Goal: Task Accomplishment & Management: Use online tool/utility

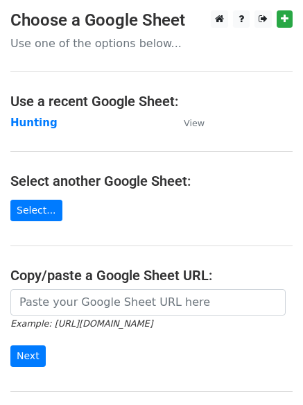
click at [26, 112] on main "Choose a Google Sheet Use one of the options below... Use a recent Google Sheet…" at bounding box center [151, 225] width 303 height 431
click at [28, 121] on strong "Hunting" at bounding box center [33, 123] width 47 height 12
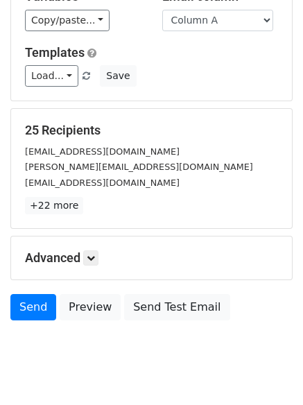
scroll to position [134, 0]
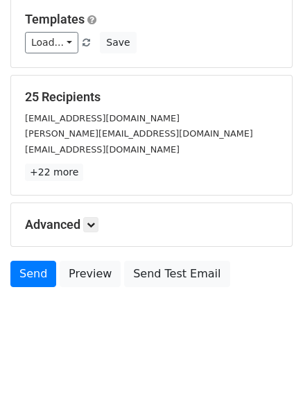
click at [91, 212] on div "Advanced Tracking Track Opens UTM Codes Track Clicks Filters Only include sprea…" at bounding box center [151, 224] width 281 height 43
click at [92, 226] on icon at bounding box center [91, 225] width 8 height 8
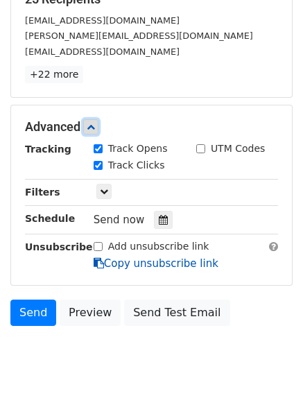
scroll to position [270, 0]
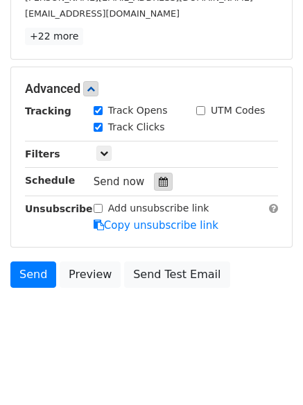
click at [164, 183] on div at bounding box center [163, 182] width 19 height 18
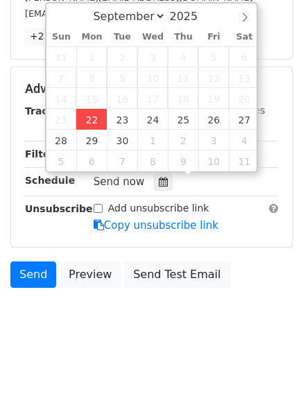
type input "2025-09-22 12:00"
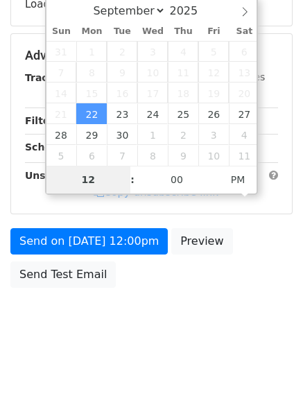
type input "4"
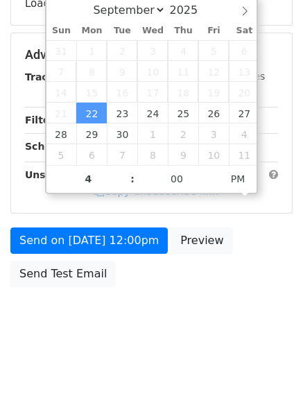
type input "2025-09-22 16:00"
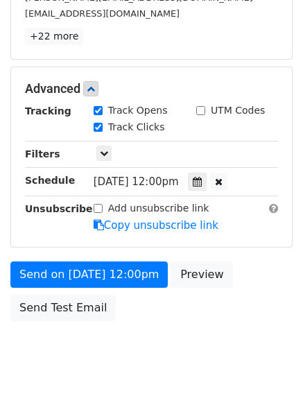
click at [137, 335] on body "New Campaign Daily emails left: 50 Google Sheet: Hunting Variables Copy/paste..…" at bounding box center [151, 61] width 303 height 643
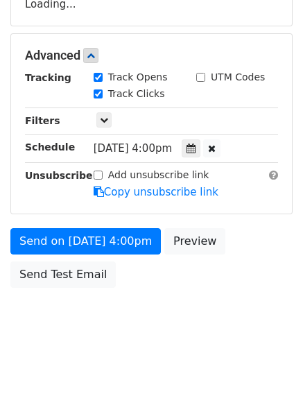
scroll to position [270, 0]
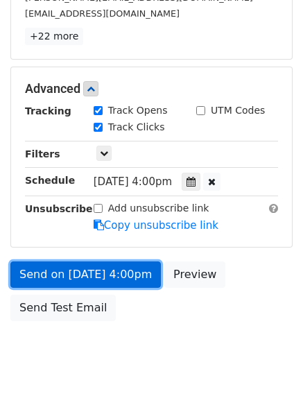
click at [100, 278] on link "Send on Sep 22 at 4:00pm" at bounding box center [85, 275] width 151 height 26
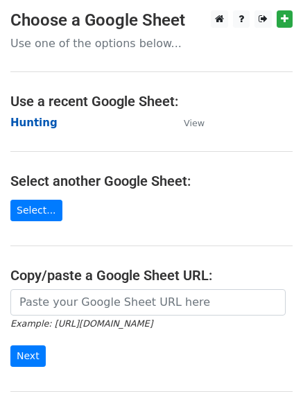
click at [42, 133] on main "Choose a Google Sheet Use one of the options below... Use a recent Google Sheet…" at bounding box center [151, 225] width 303 height 431
click at [38, 126] on strong "Hunting" at bounding box center [33, 123] width 47 height 12
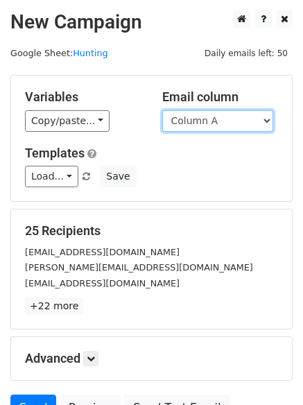
drag, startPoint x: 0, startPoint y: 0, endPoint x: 215, endPoint y: 129, distance: 250.9
click at [216, 121] on select "Column A Column B Column C Column D Column E Column F" at bounding box center [217, 121] width 111 height 22
select select "Column B"
click at [162, 110] on select "Column A Column B Column C Column D Column E Column F" at bounding box center [217, 121] width 111 height 22
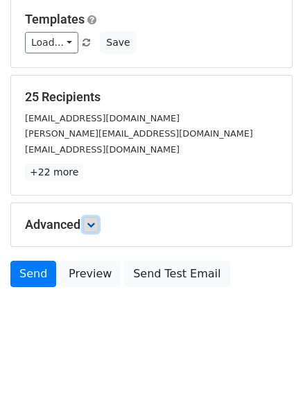
click at [93, 221] on icon at bounding box center [91, 225] width 8 height 8
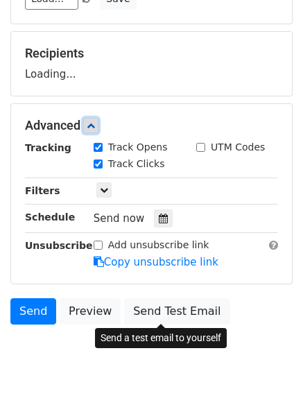
scroll to position [214, 0]
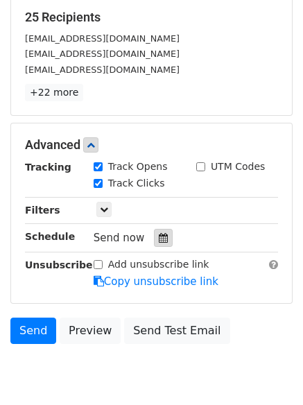
drag, startPoint x: 153, startPoint y: 252, endPoint x: 153, endPoint y: 243, distance: 9.0
click at [153, 248] on div "Tracking Track Opens UTM Codes Track Clicks Filters Only include spreadsheet ro…" at bounding box center [151, 225] width 253 height 130
click at [159, 242] on icon at bounding box center [163, 238] width 9 height 10
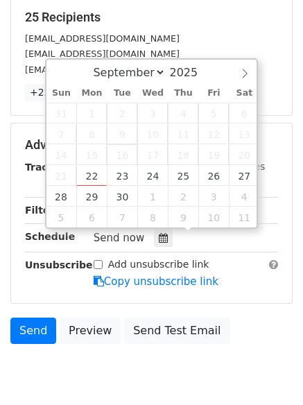
click at [114, 164] on span "16" at bounding box center [122, 154] width 31 height 21
click at [120, 165] on div "31 1 2 3 4 5 6 7 8 9 10 11 12 13 14 15 16 17 18 19 20 21 22 23 24 25 26 27 28 2…" at bounding box center [154, 165] width 214 height 125
type input "2025-09-23 12:00"
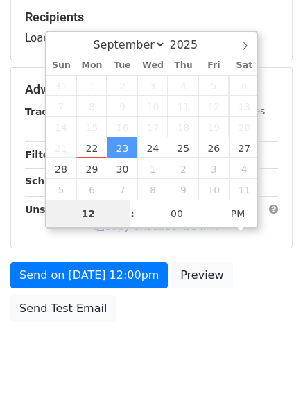
type input "5"
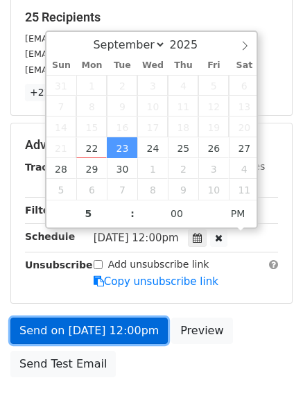
type input "2025-09-23 17:00"
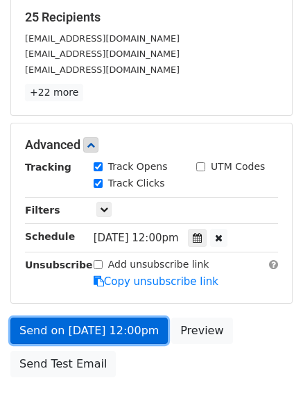
click at [106, 330] on link "Send on Sep 23 at 12:00pm" at bounding box center [89, 331] width 158 height 26
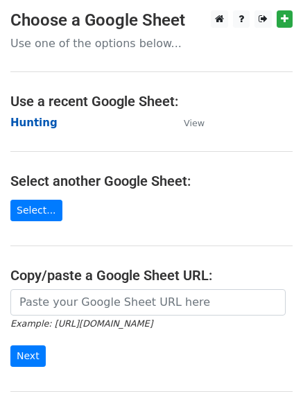
click at [31, 125] on strong "Hunting" at bounding box center [33, 123] width 47 height 12
click at [47, 125] on strong "Hunting" at bounding box center [33, 123] width 47 height 12
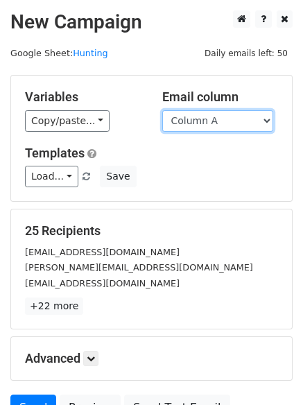
drag, startPoint x: 234, startPoint y: 121, endPoint x: 237, endPoint y: 131, distance: 11.0
click at [234, 121] on select "Column A Column B Column C Column D Column E Column F" at bounding box center [217, 121] width 111 height 22
select select "Column C"
click at [162, 110] on select "Column A Column B Column C Column D Column E Column F" at bounding box center [217, 121] width 111 height 22
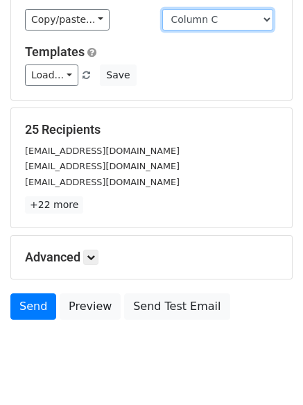
scroll to position [134, 0]
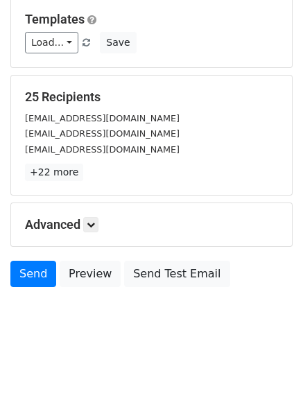
click at [96, 237] on div "Advanced Tracking Track Opens UTM Codes Track Clicks Filters Only include sprea…" at bounding box center [151, 224] width 281 height 43
click at [94, 228] on icon at bounding box center [91, 225] width 8 height 8
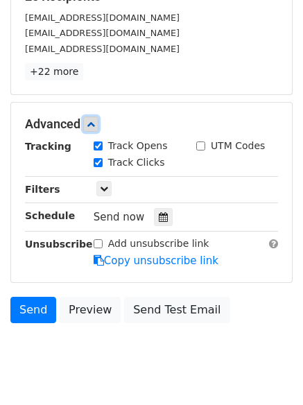
scroll to position [248, 0]
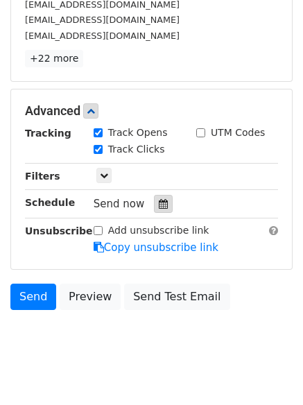
click at [154, 198] on div at bounding box center [163, 204] width 19 height 18
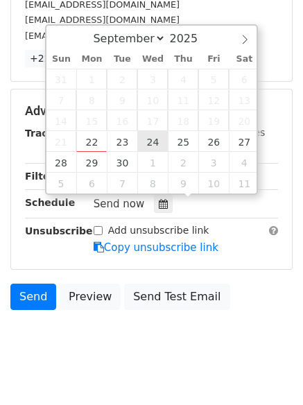
type input "2025-09-24 12:00"
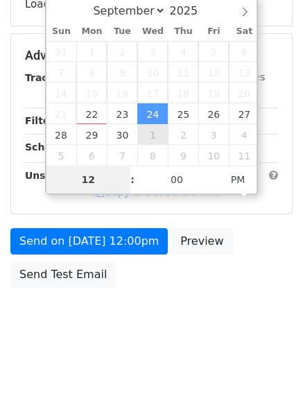
type input "6"
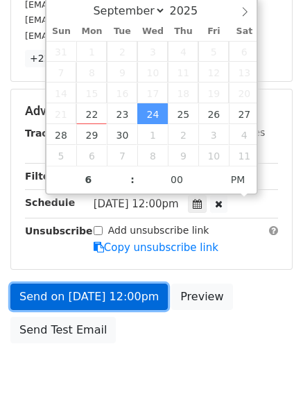
type input "2025-09-24 18:00"
click at [106, 292] on link "Send on Sep 24 at 12:00pm" at bounding box center [89, 297] width 158 height 26
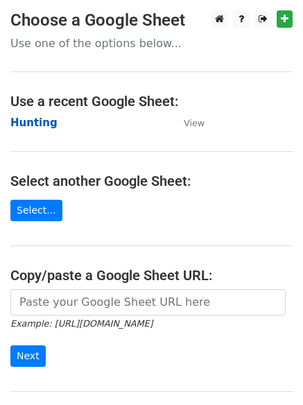
click at [26, 118] on strong "Hunting" at bounding box center [33, 123] width 47 height 12
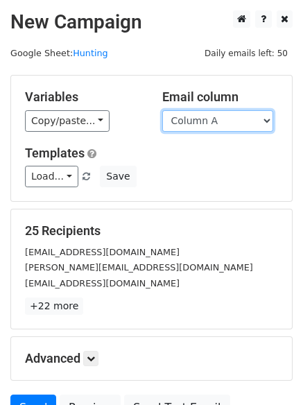
drag, startPoint x: 211, startPoint y: 121, endPoint x: 213, endPoint y: 130, distance: 9.3
click at [211, 121] on select "Column A Column B Column C Column D Column E Column F" at bounding box center [217, 121] width 111 height 22
select select "Column D"
click at [162, 110] on select "Column A Column B Column C Column D Column E Column F" at bounding box center [217, 121] width 111 height 22
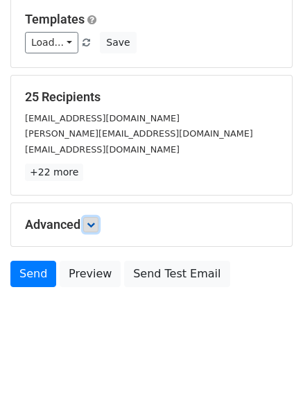
click at [94, 225] on icon at bounding box center [91, 225] width 8 height 8
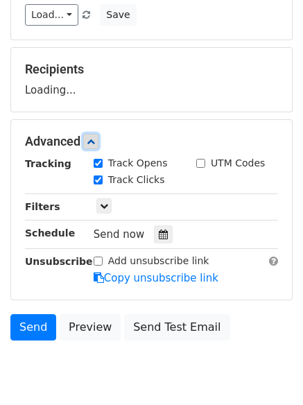
scroll to position [199, 0]
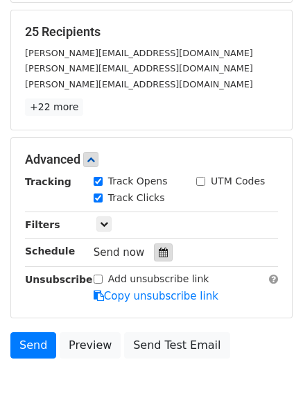
click at [159, 252] on icon at bounding box center [163, 253] width 9 height 10
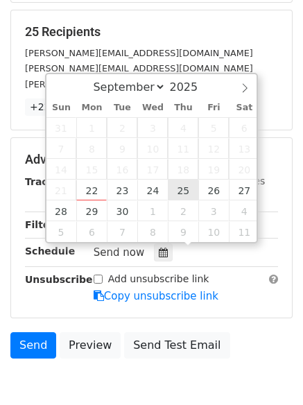
type input "2025-09-25 12:00"
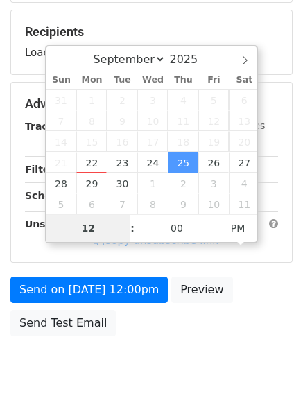
type input "7"
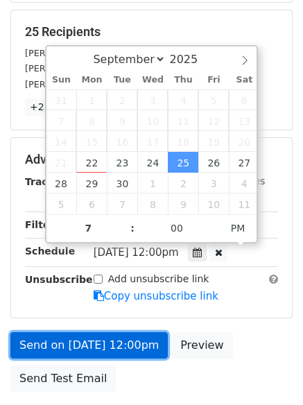
type input "2025-09-25 19:00"
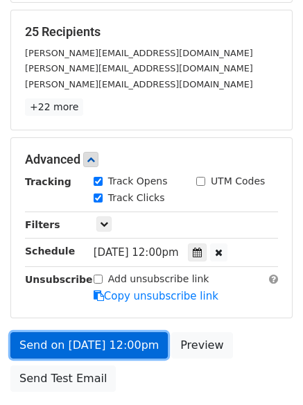
click at [83, 338] on link "Send on Sep 25 at 12:00pm" at bounding box center [89, 345] width 158 height 26
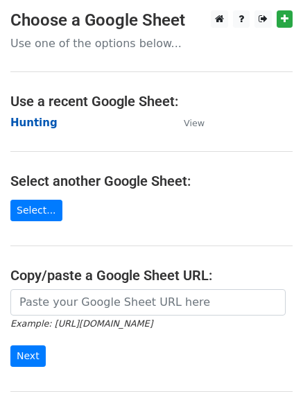
click at [33, 117] on strong "Hunting" at bounding box center [33, 123] width 47 height 12
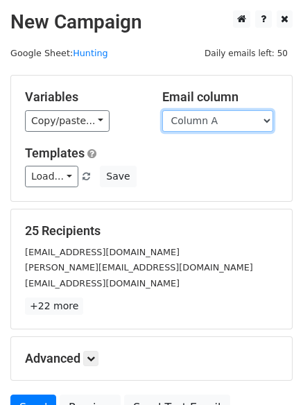
click at [209, 121] on select "Column A Column B Column C Column D Column E Column F" at bounding box center [217, 121] width 111 height 22
select select "Column E"
click at [162, 110] on select "Column A Column B Column C Column D Column E Column F" at bounding box center [217, 121] width 111 height 22
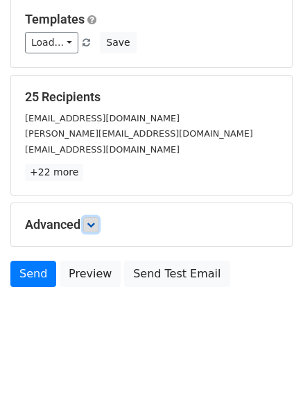
click at [95, 221] on icon at bounding box center [91, 225] width 8 height 8
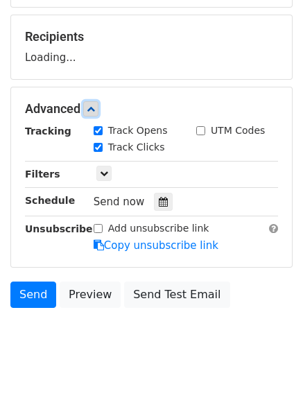
scroll to position [199, 0]
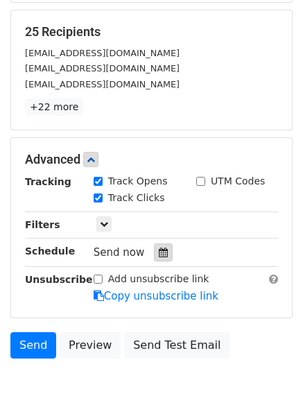
click at [160, 255] on icon at bounding box center [163, 253] width 9 height 10
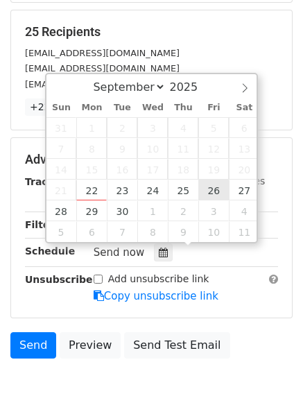
type input "2025-09-26 12:00"
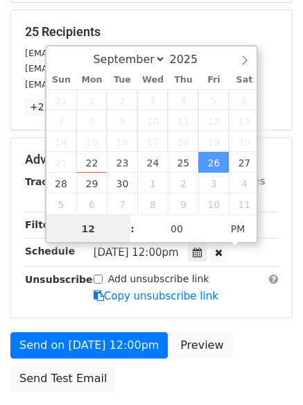
scroll to position [1, 0]
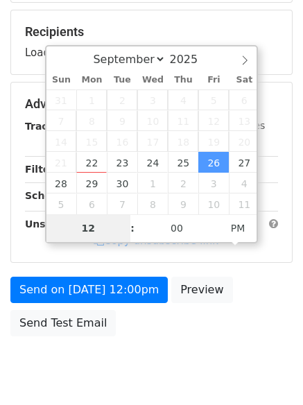
type input "8"
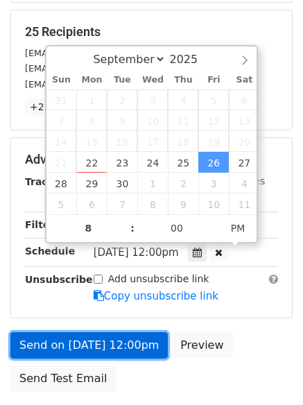
type input "2025-09-26 20:00"
click at [103, 336] on link "Send on Sep 26 at 12:00pm" at bounding box center [89, 345] width 158 height 26
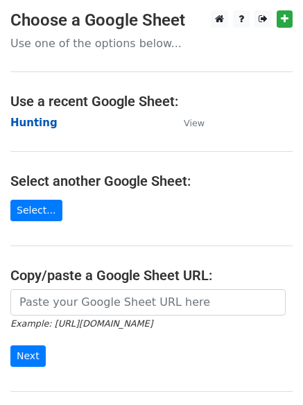
click at [26, 121] on strong "Hunting" at bounding box center [33, 123] width 47 height 12
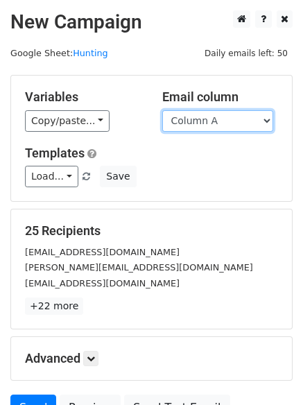
drag, startPoint x: 0, startPoint y: 0, endPoint x: 201, endPoint y: 121, distance: 234.7
click at [201, 121] on select "Column A Column B Column C Column D Column E Column F" at bounding box center [217, 121] width 111 height 22
select select "Column F"
click at [162, 110] on select "Column A Column B Column C Column D Column E Column F" at bounding box center [217, 121] width 111 height 22
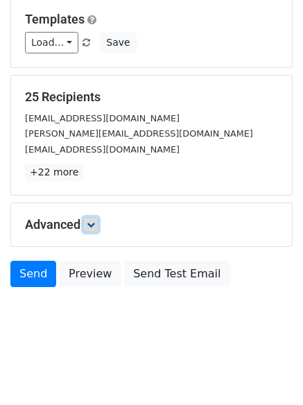
click at [94, 231] on link at bounding box center [90, 224] width 15 height 15
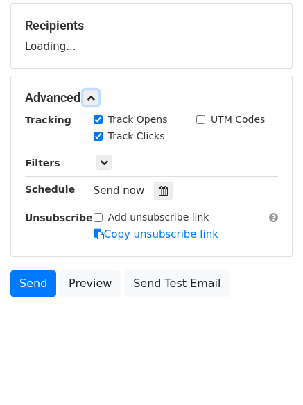
scroll to position [212, 0]
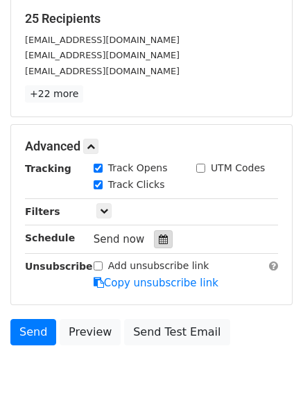
click at [154, 238] on div at bounding box center [163, 239] width 19 height 18
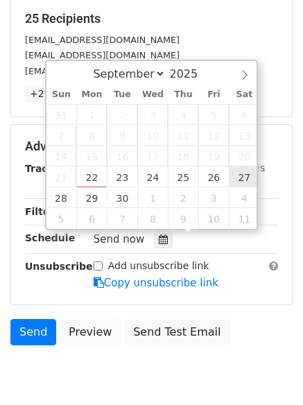
type input "[DATE] 12:00"
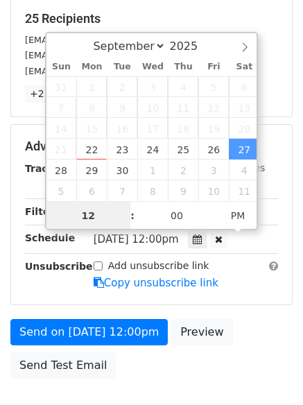
scroll to position [1, 0]
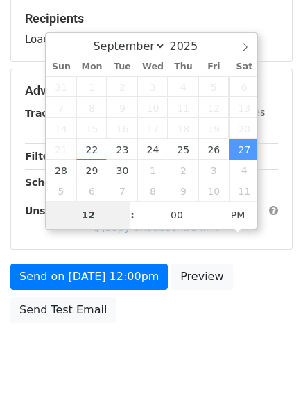
type input "9"
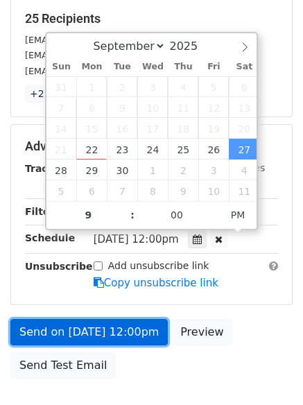
type input "[DATE] 21:00"
click at [92, 323] on link "Send on [DATE] 12:00pm" at bounding box center [89, 332] width 158 height 26
